Goal: Information Seeking & Learning: Learn about a topic

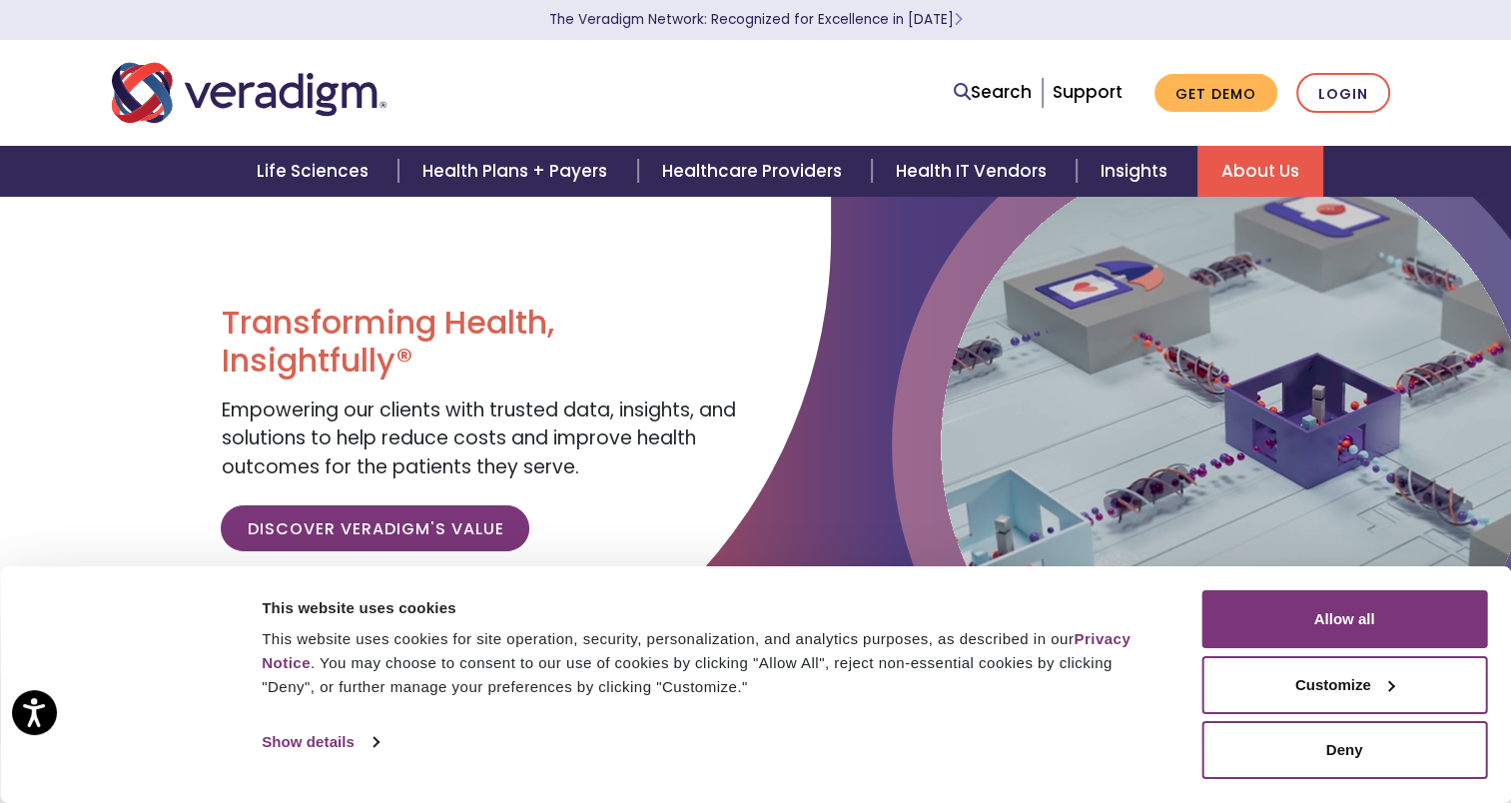
click at [1285, 172] on link "About Us" at bounding box center [1261, 171] width 126 height 51
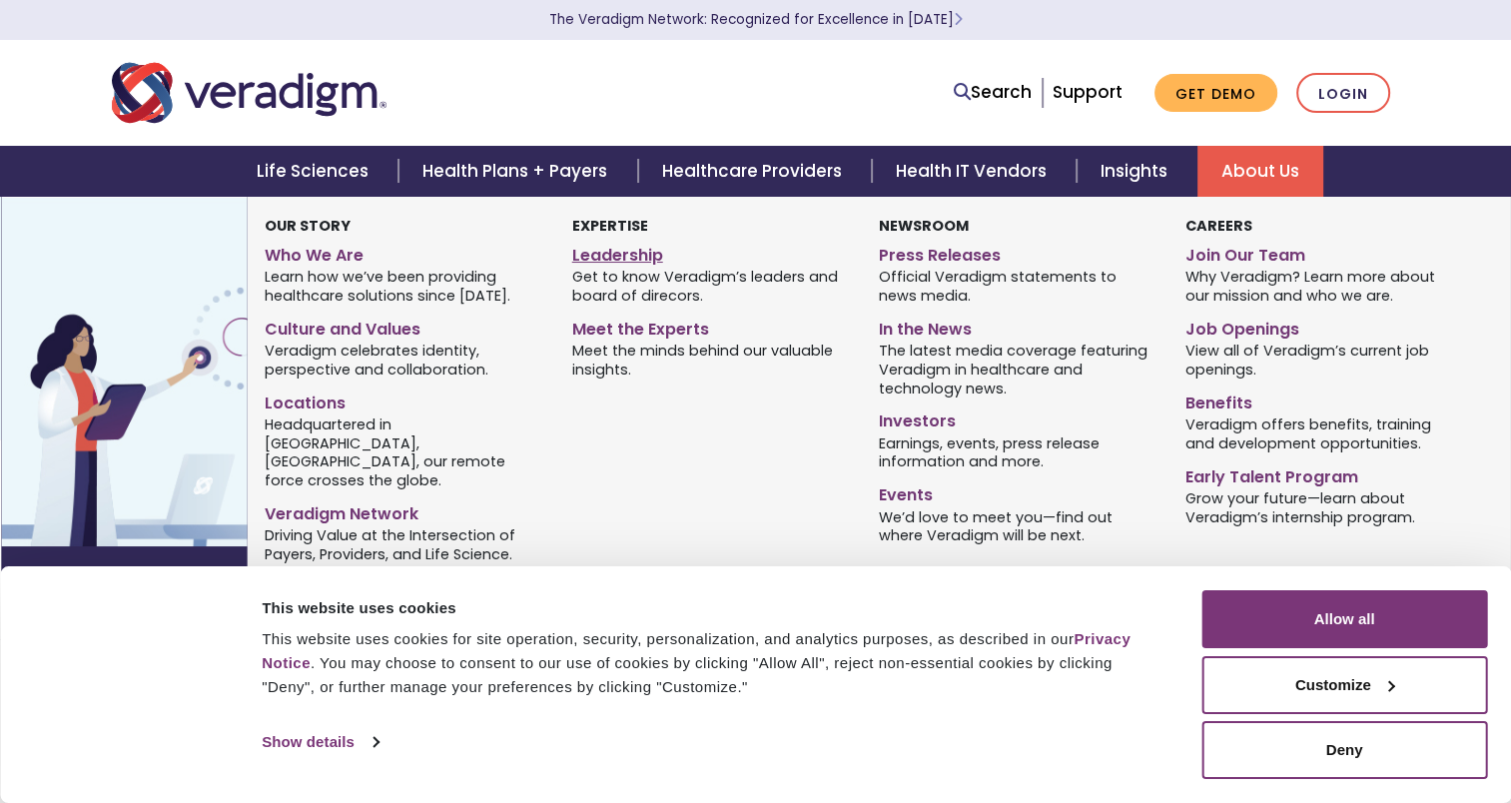
click at [623, 260] on link "Leadership" at bounding box center [710, 252] width 277 height 29
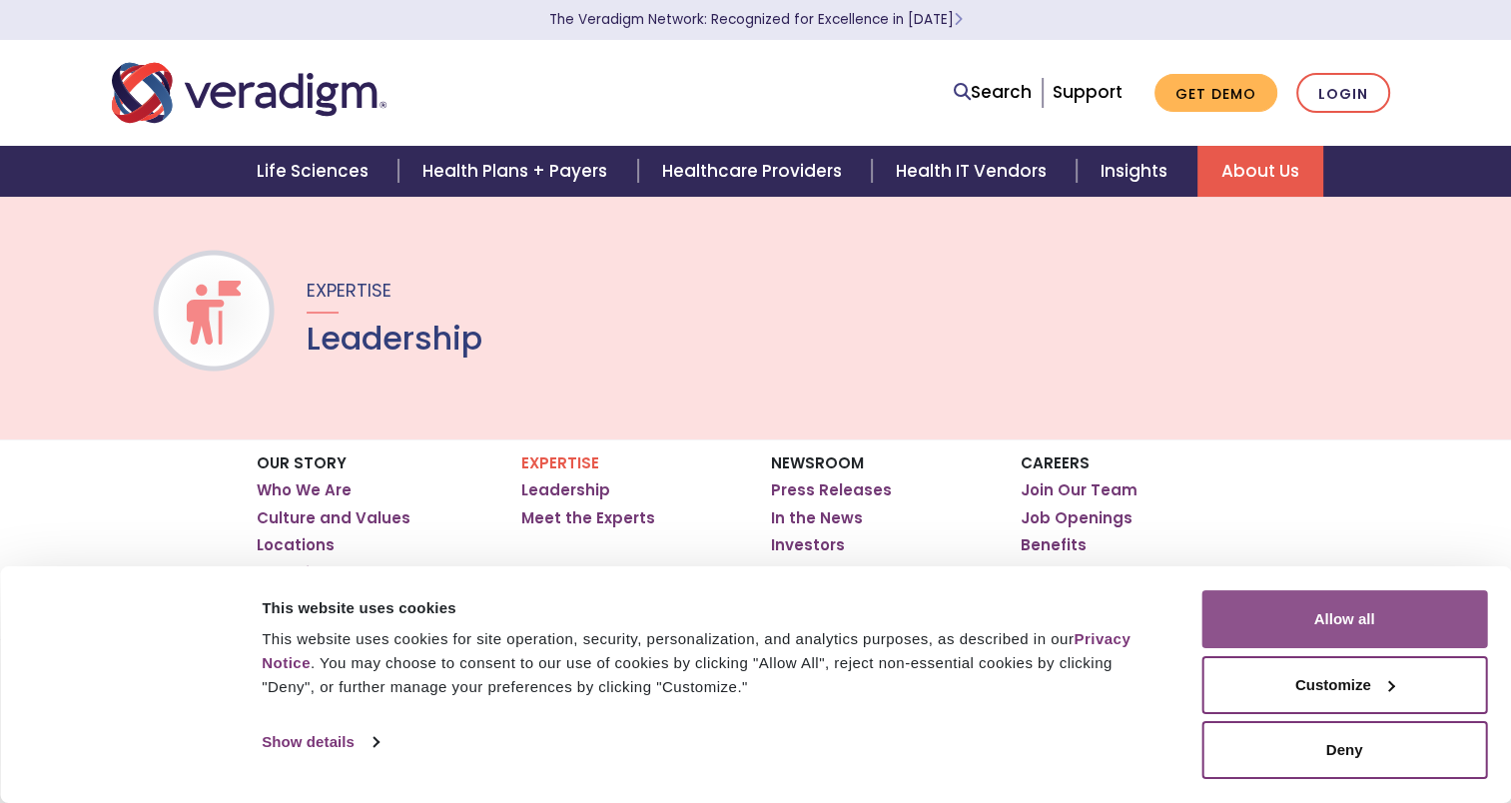
click at [1401, 606] on button "Allow all" at bounding box center [1345, 619] width 286 height 58
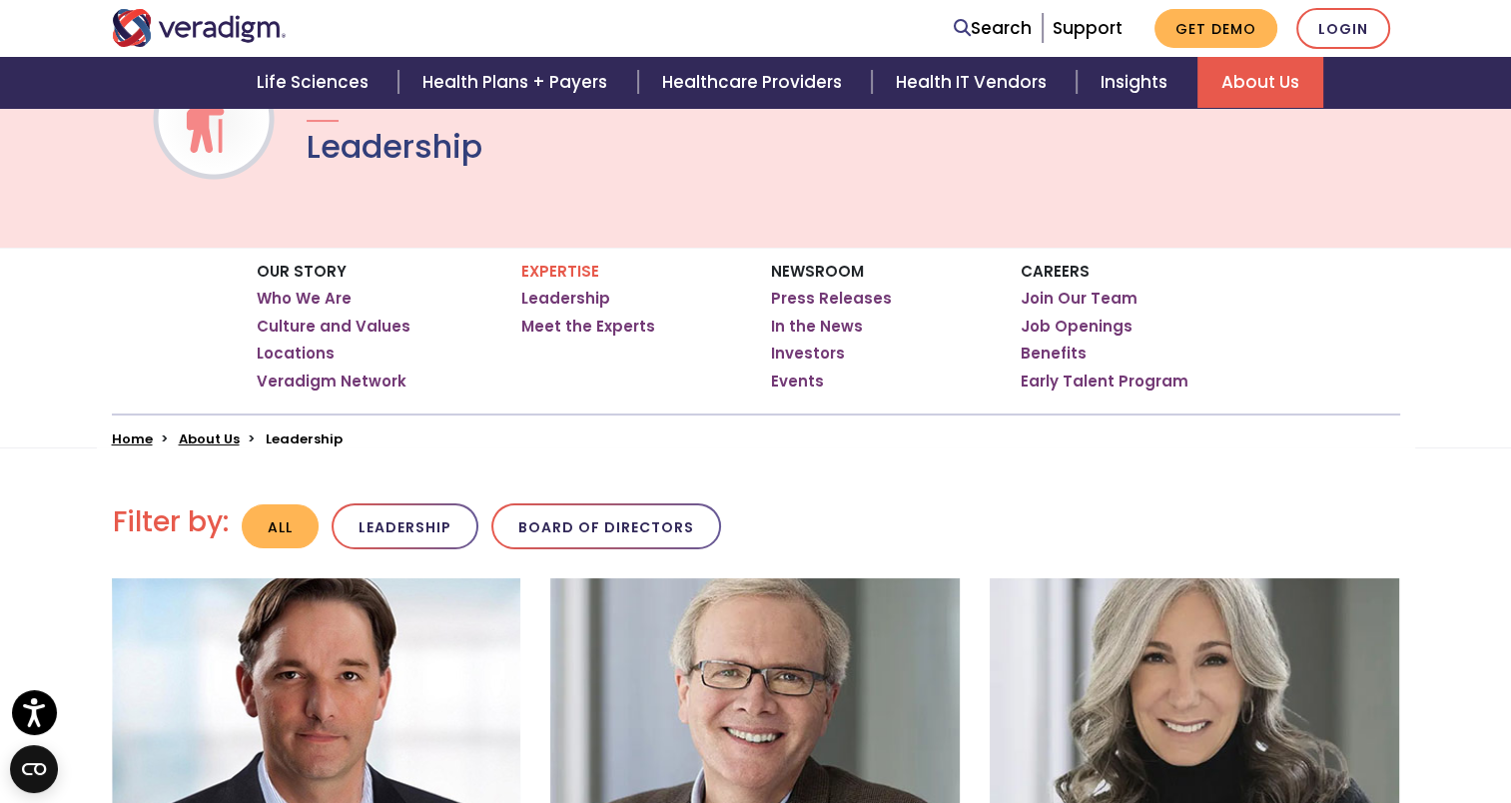
scroll to position [200, 0]
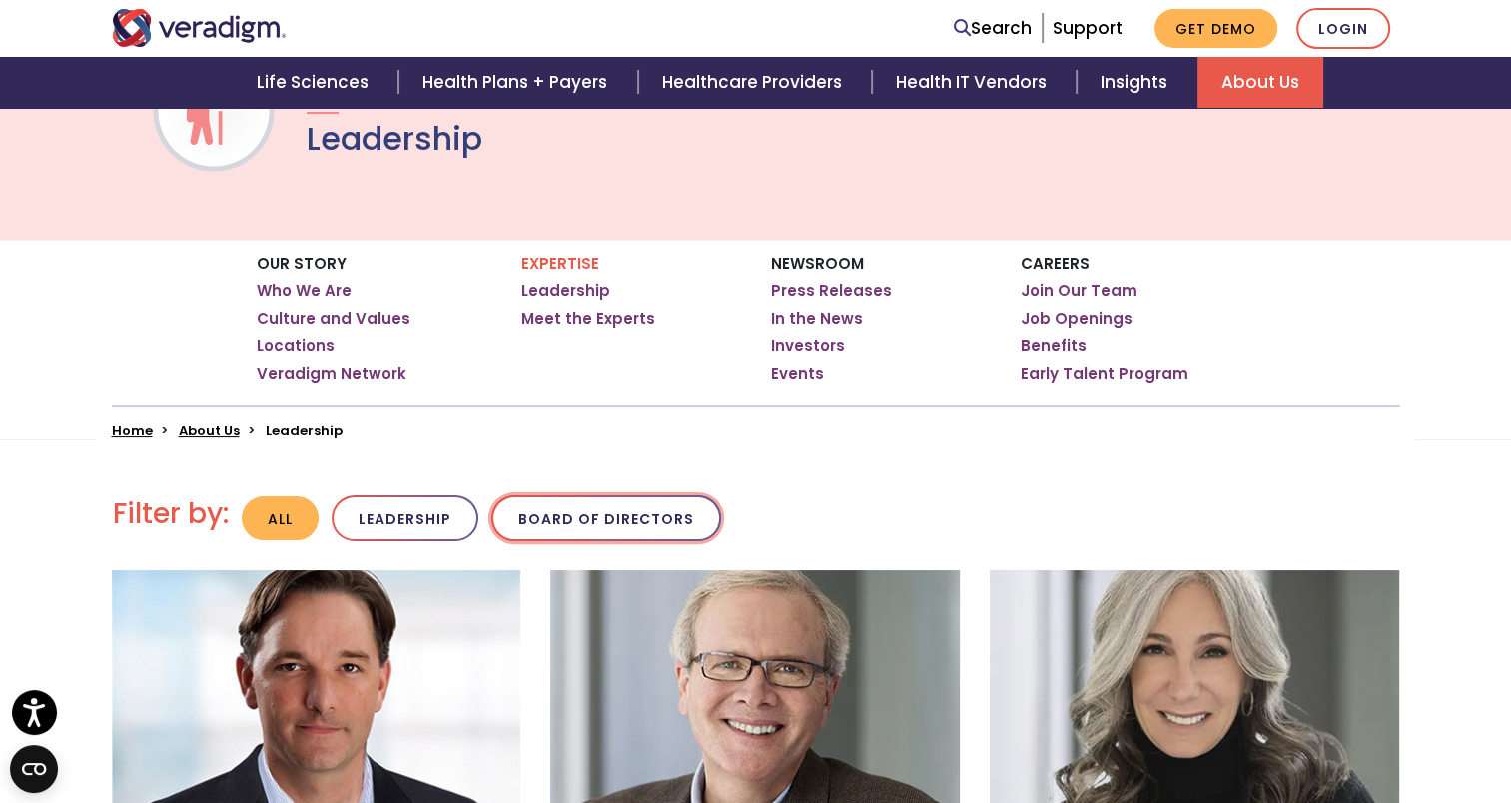
click at [643, 527] on button "Board of Directors" at bounding box center [606, 518] width 230 height 47
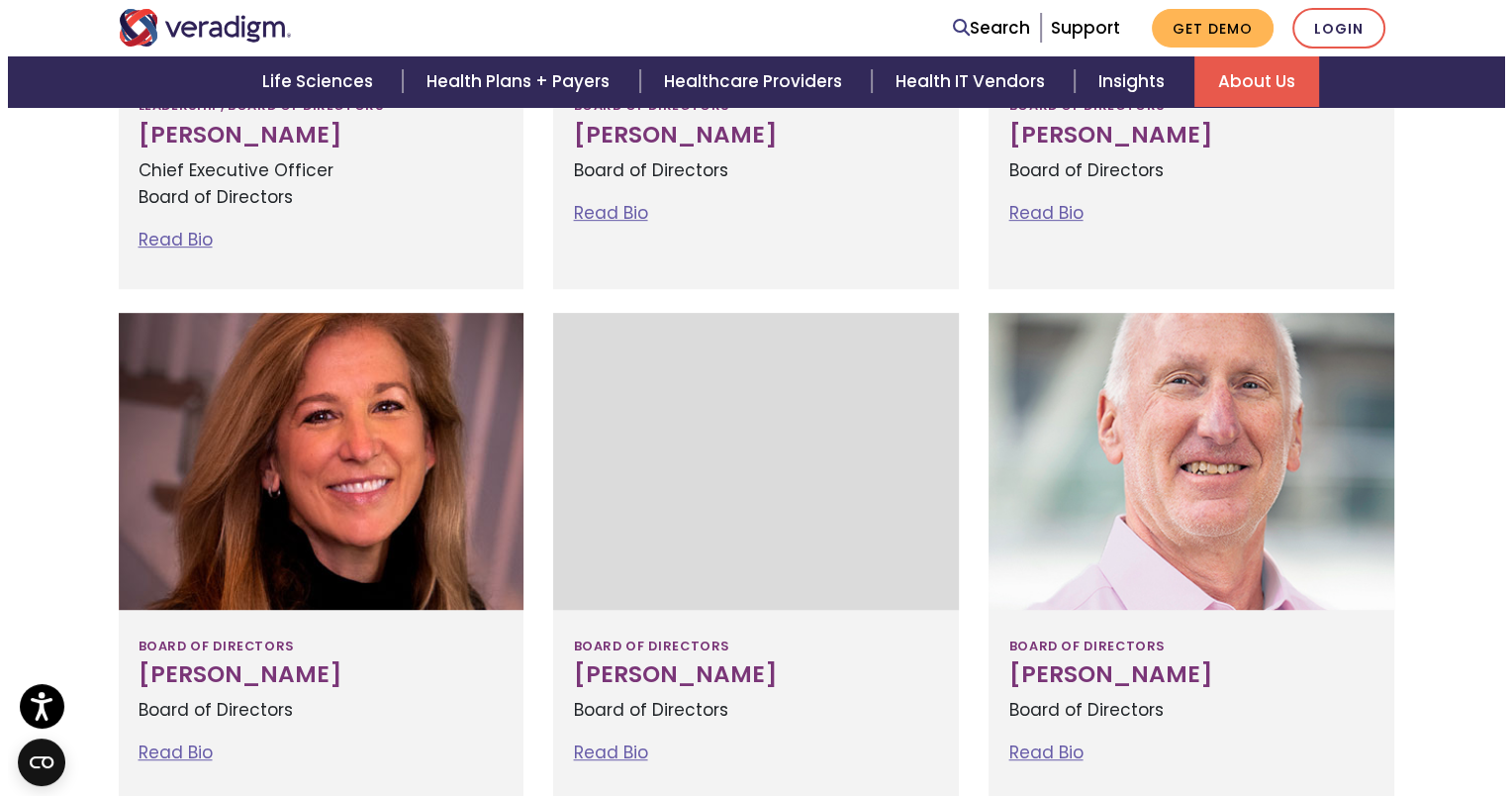
scroll to position [891, 0]
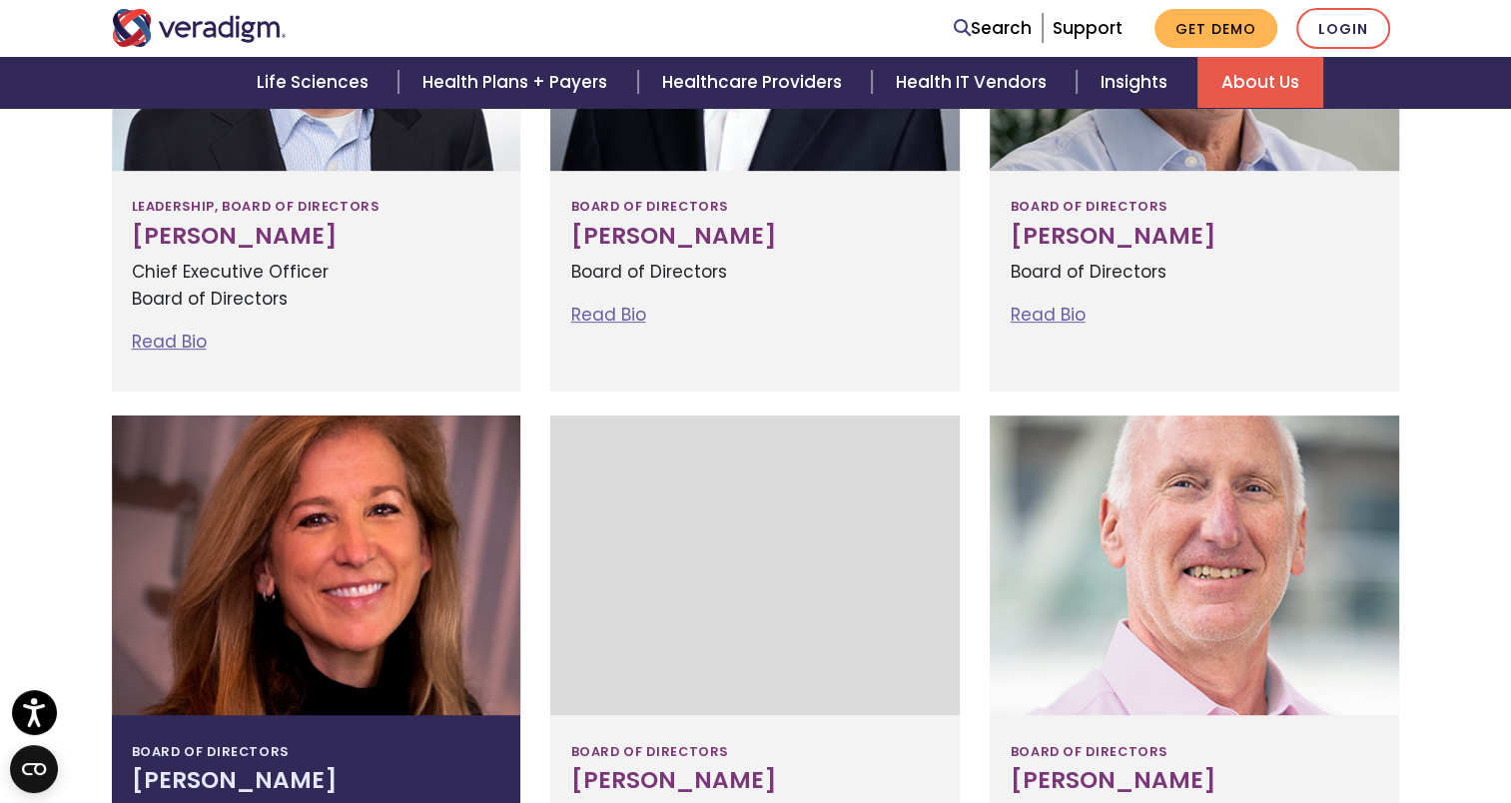
click at [413, 591] on div at bounding box center [317, 566] width 410 height 300
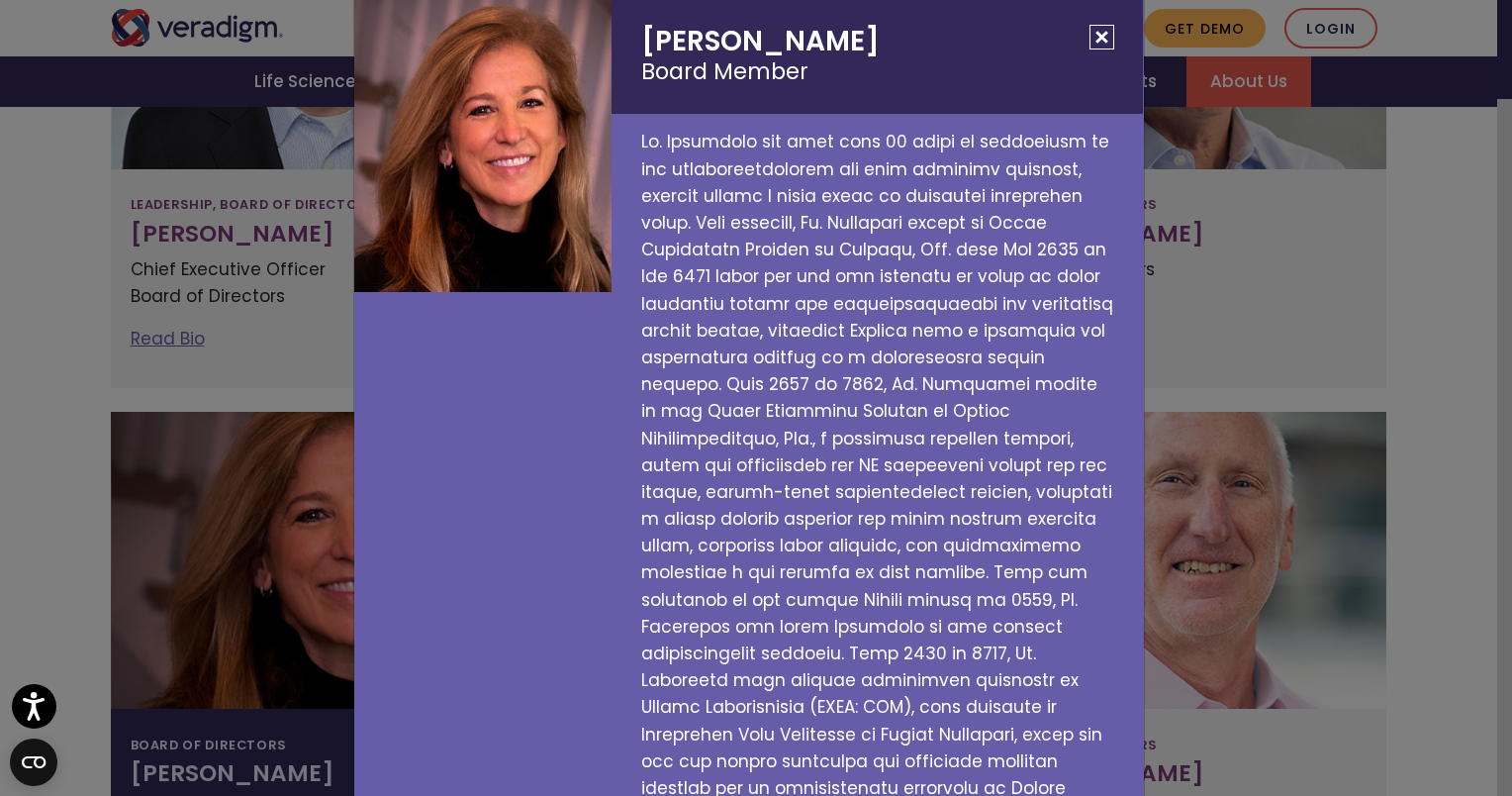
scroll to position [0, 0]
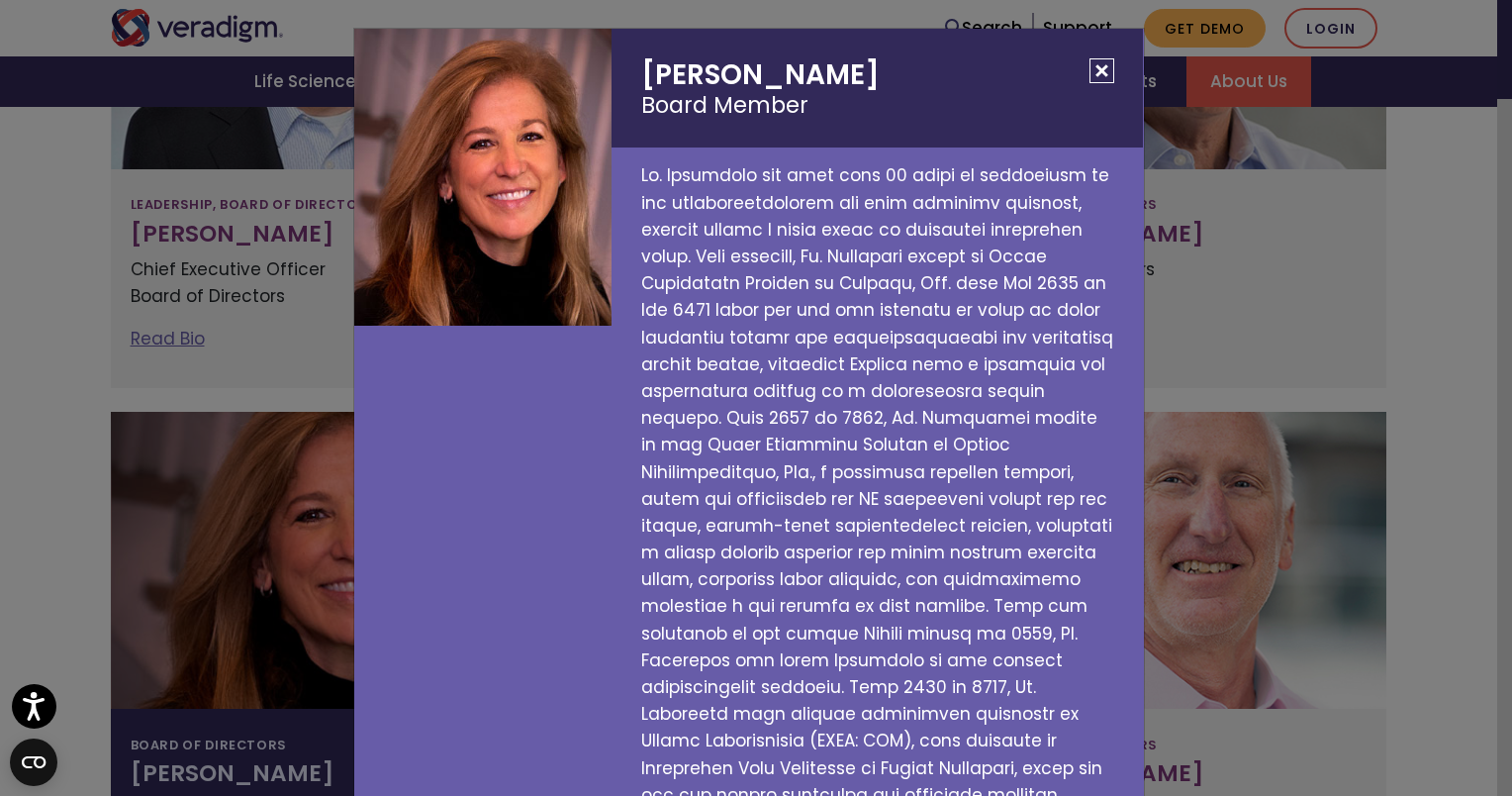
click at [99, 446] on div "[PERSON_NAME] Board Member" at bounding box center [756, 398] width 1512 height 796
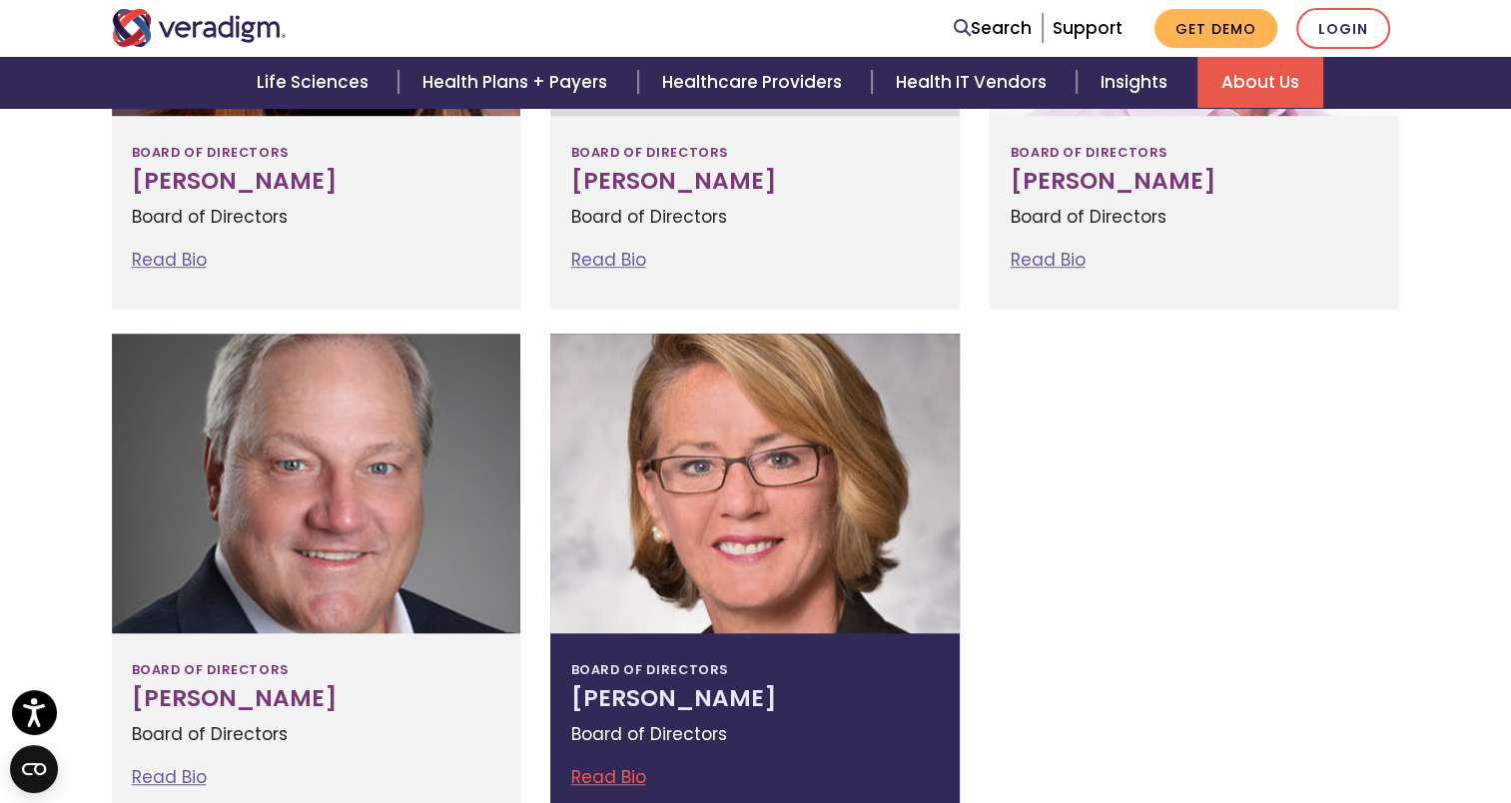
scroll to position [1398, 0]
